Goal: Contribute content: Add original content to the website for others to see

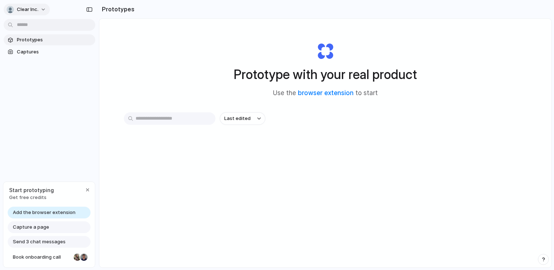
click at [44, 9] on button "Clear Inc." at bounding box center [27, 10] width 46 height 12
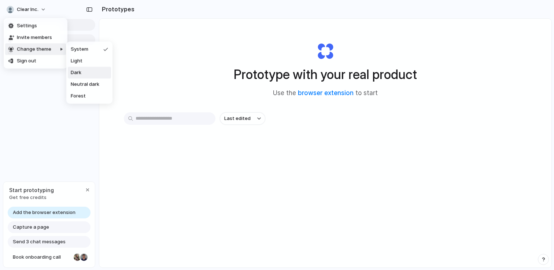
click at [46, 89] on div "Settings Invite members Change theme Sign out" at bounding box center [277, 135] width 554 height 270
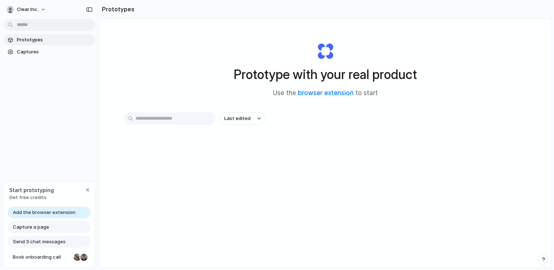
click at [73, 211] on span "Add the browser extension" at bounding box center [44, 212] width 63 height 7
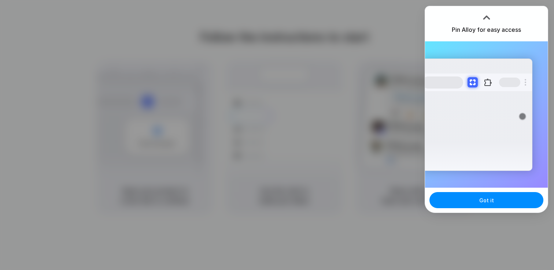
click at [185, 89] on div at bounding box center [277, 135] width 554 height 270
click at [485, 15] on div at bounding box center [486, 17] width 11 height 11
click at [486, 15] on div at bounding box center [486, 17] width 11 height 11
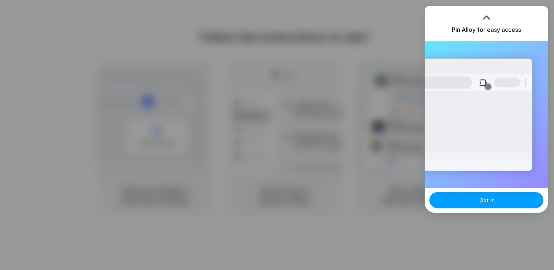
click at [474, 204] on button "Got it" at bounding box center [486, 200] width 114 height 16
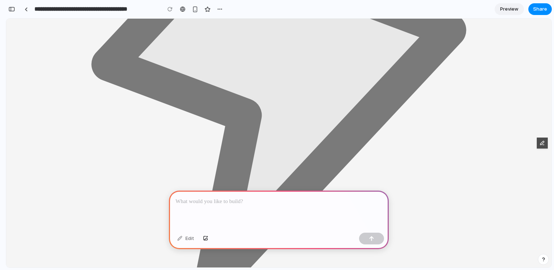
scroll to position [448, 0]
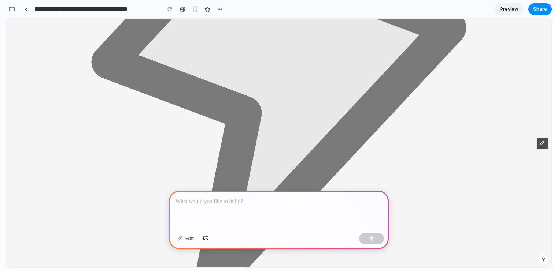
click at [225, 199] on p at bounding box center [278, 201] width 207 height 9
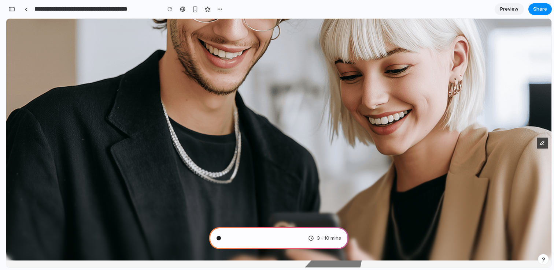
scroll to position [0, 0]
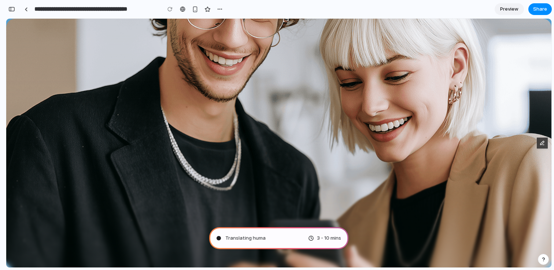
type input "**********"
